Goal: Task Accomplishment & Management: Complete application form

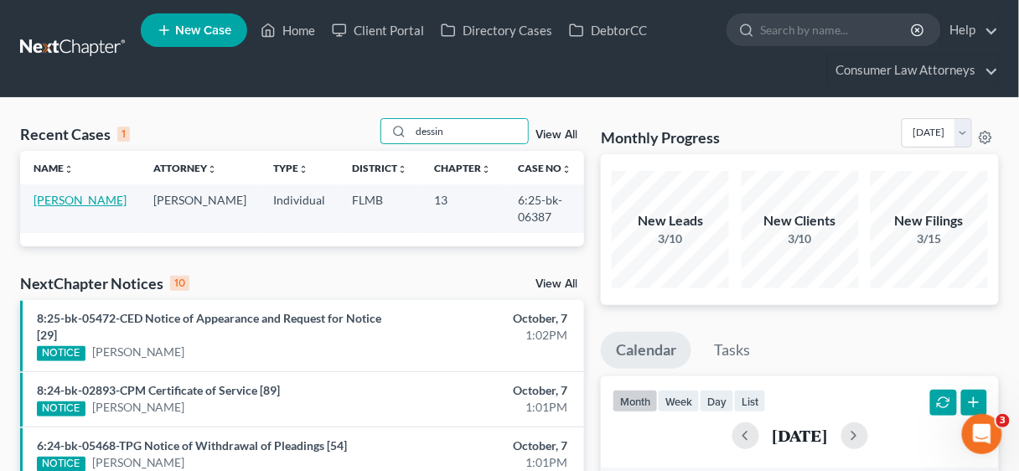
type input "dessin"
click at [68, 197] on link "[PERSON_NAME]" at bounding box center [80, 200] width 93 height 14
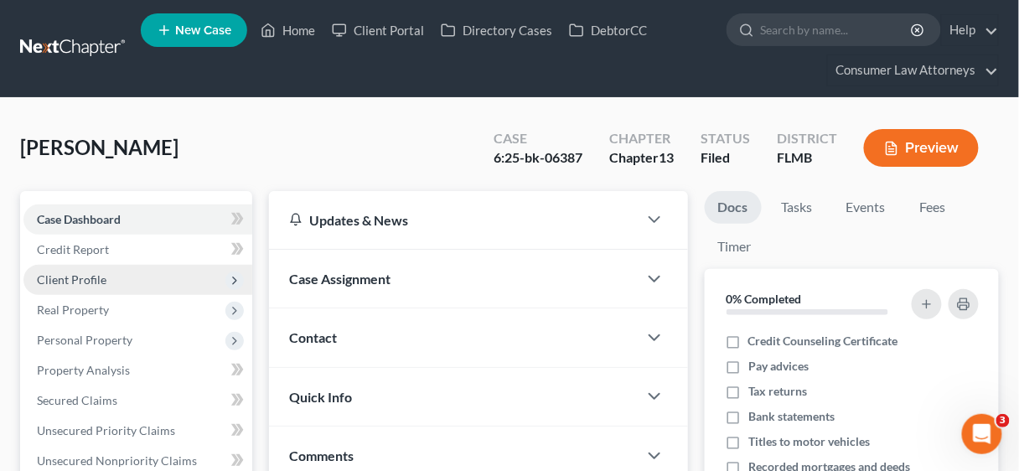
click at [91, 277] on span "Client Profile" at bounding box center [72, 279] width 70 height 14
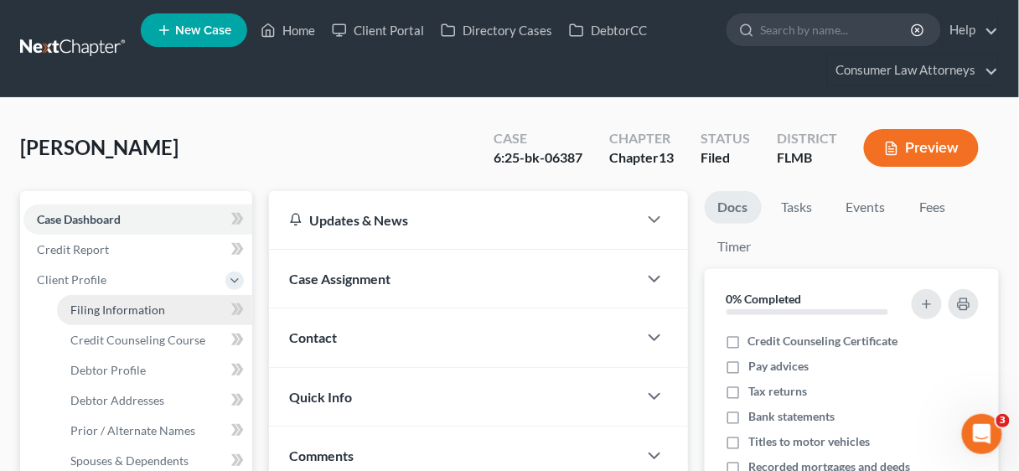
click at [111, 312] on span "Filing Information" at bounding box center [117, 310] width 95 height 14
select select "1"
select select "0"
select select "3"
select select "0"
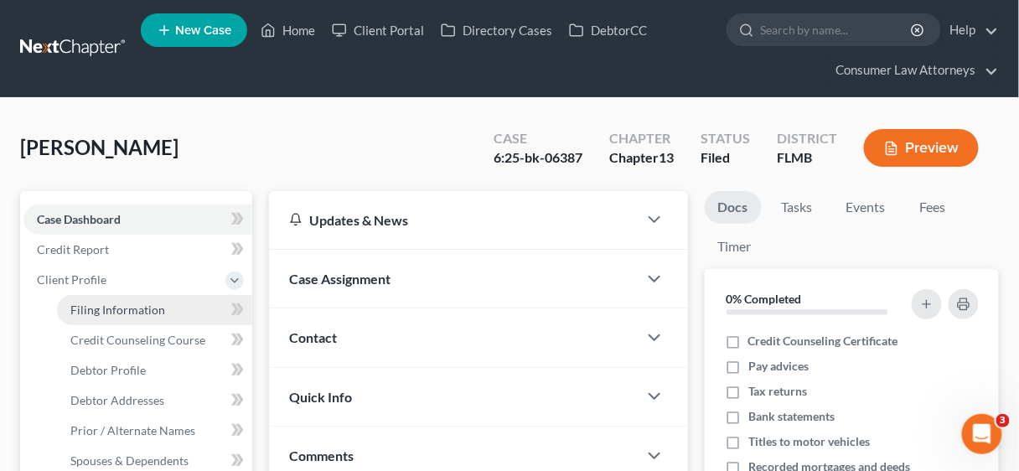
select select "9"
